Goal: Navigation & Orientation: Find specific page/section

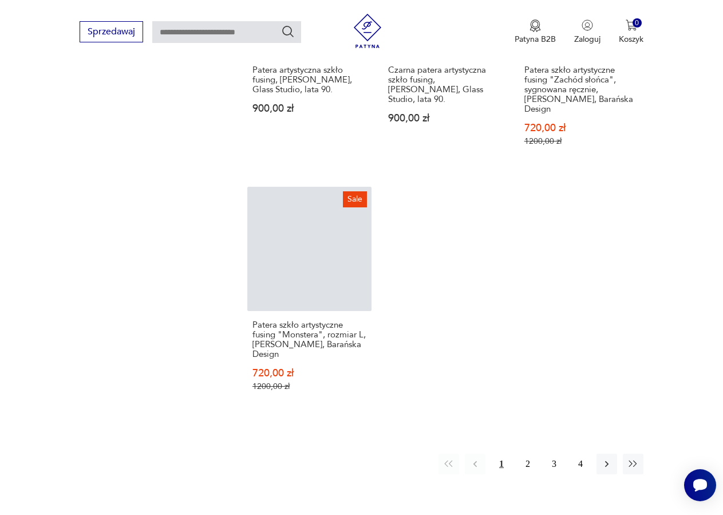
scroll to position [1307, 0]
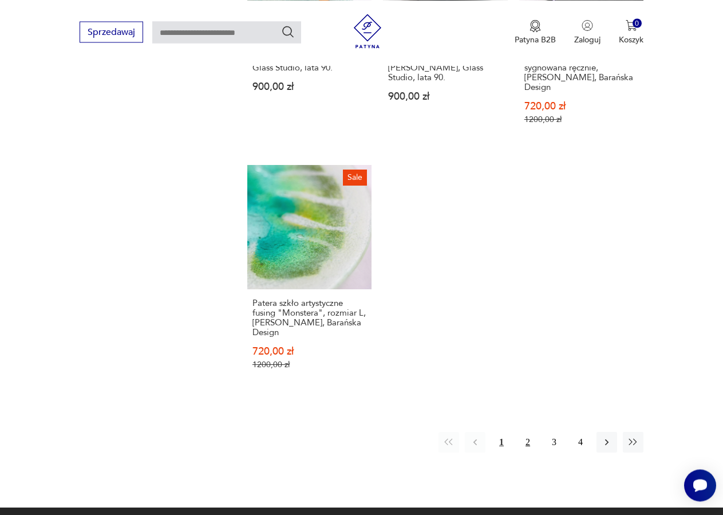
click at [526, 432] on button "2" at bounding box center [528, 442] width 21 height 21
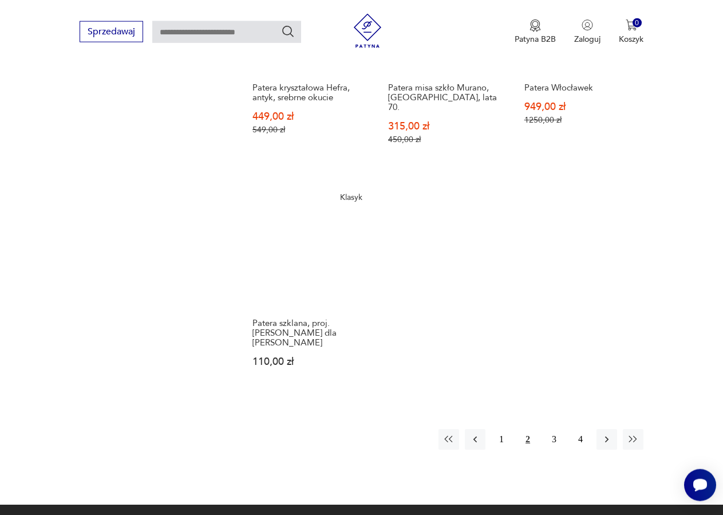
scroll to position [1307, 0]
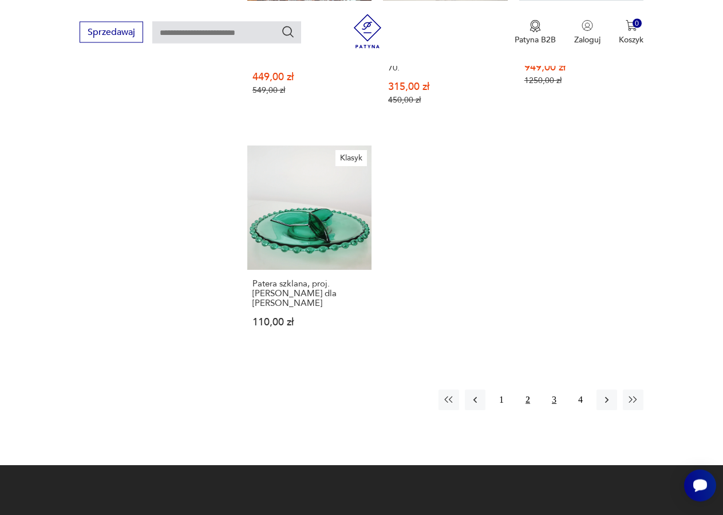
click at [550, 389] on button "3" at bounding box center [554, 399] width 21 height 21
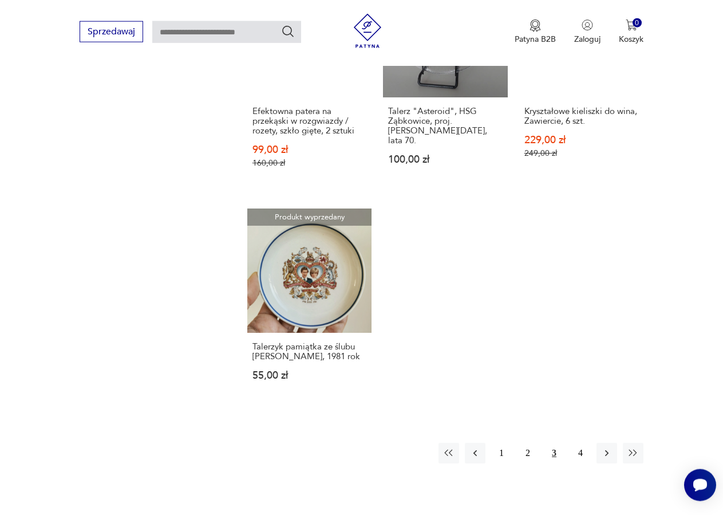
scroll to position [1307, 0]
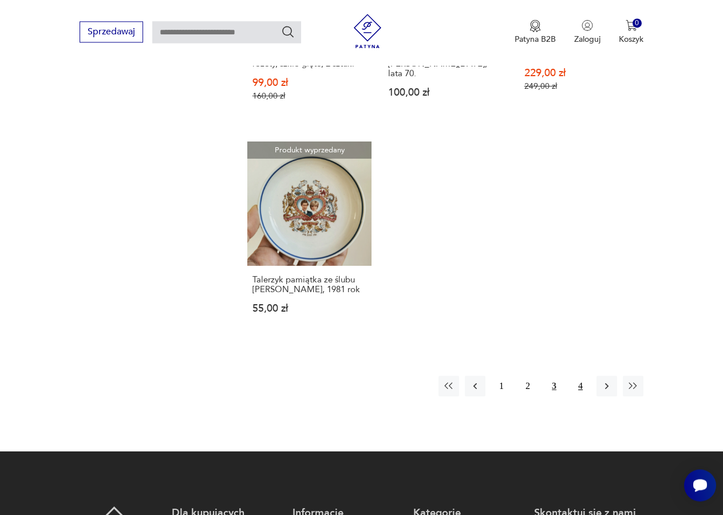
click at [581, 376] on button "4" at bounding box center [580, 386] width 21 height 21
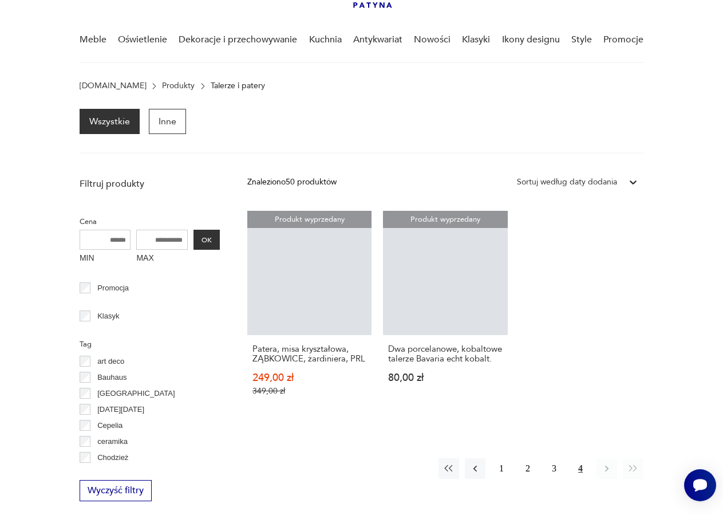
scroll to position [80, 0]
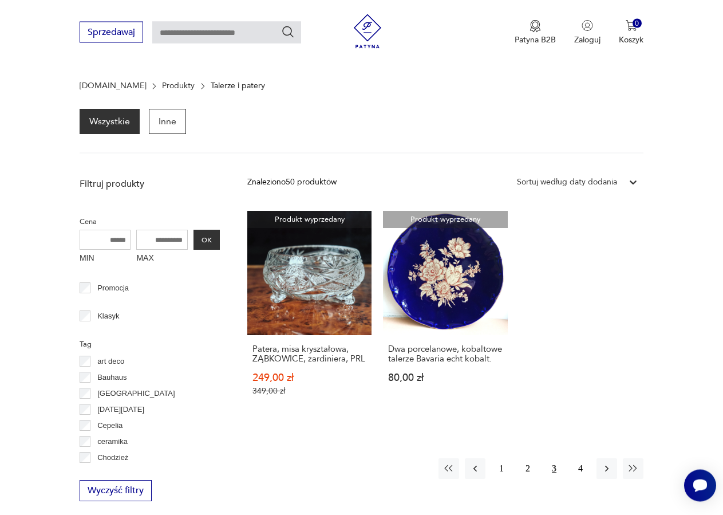
scroll to position [455, 0]
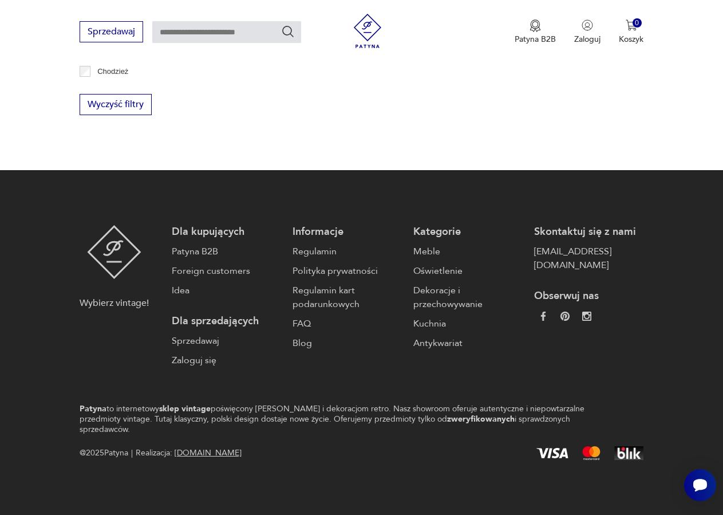
scroll to position [455, 0]
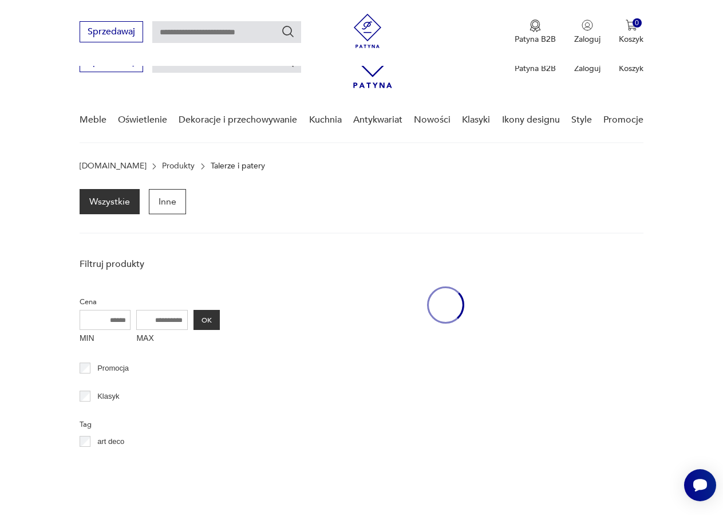
scroll to position [455, 0]
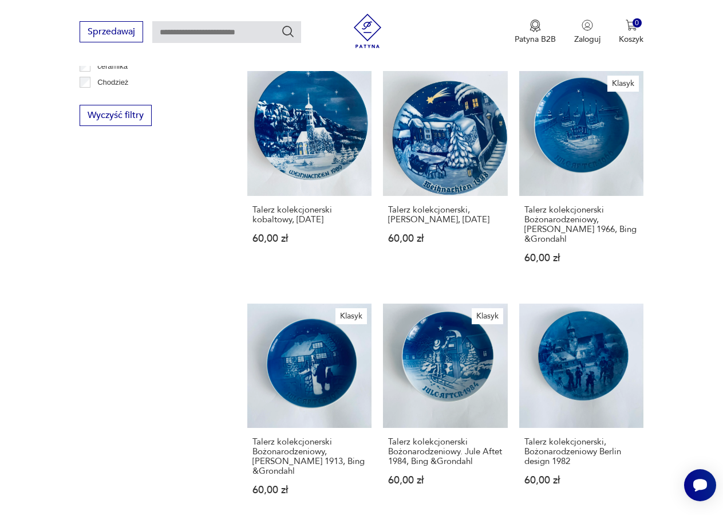
scroll to position [80, 0]
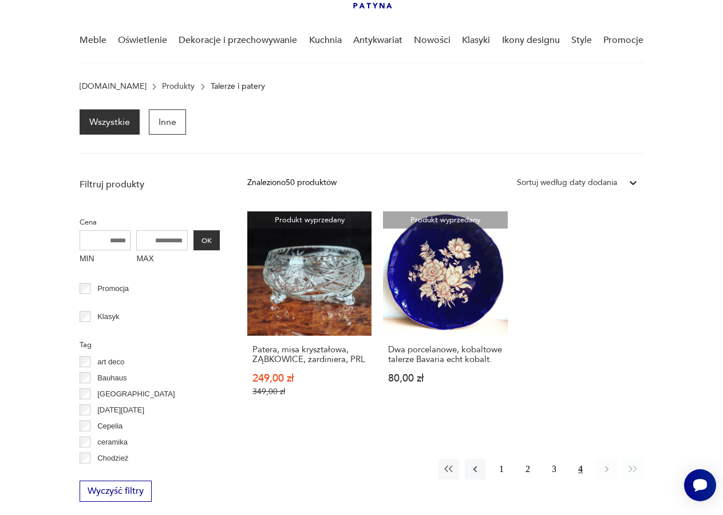
scroll to position [455, 0]
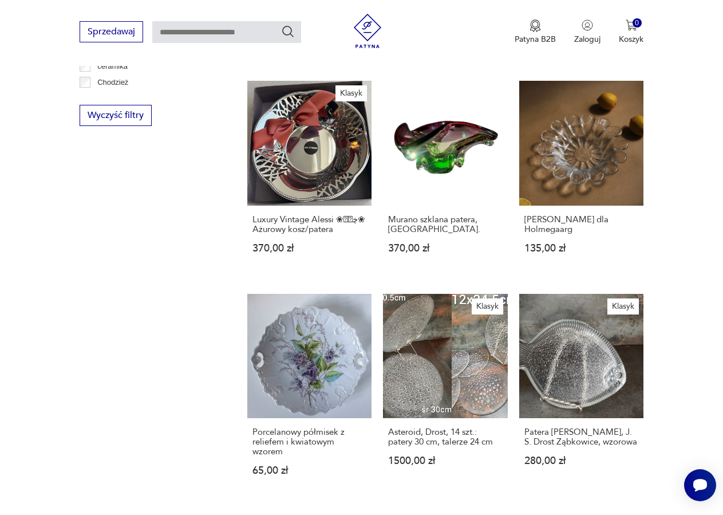
scroll to position [87, 0]
